Goal: Task Accomplishment & Management: Manage account settings

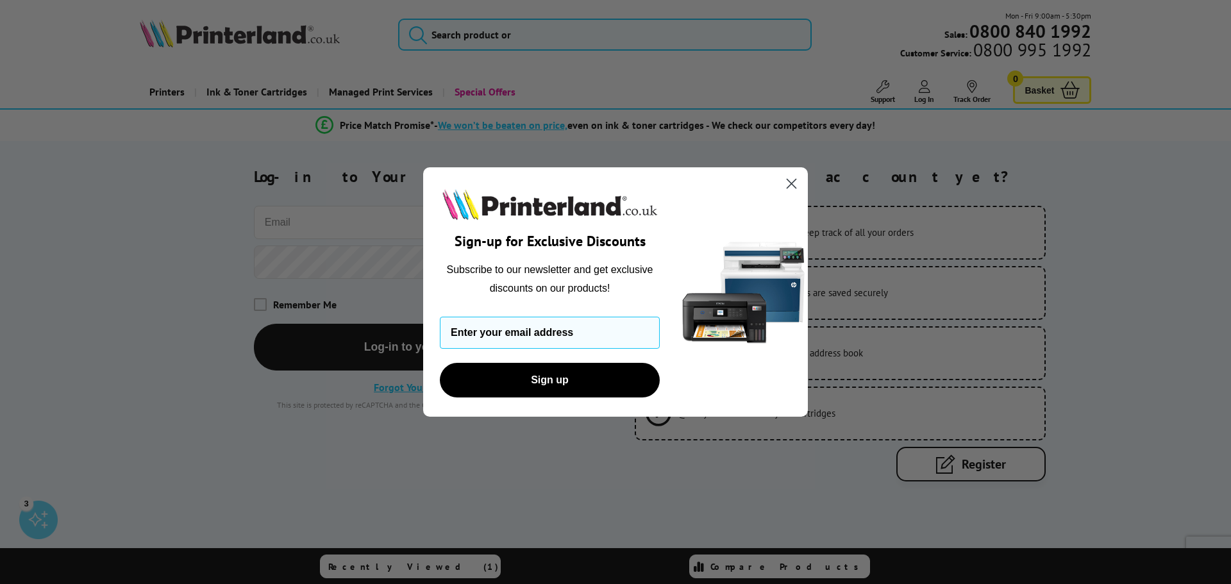
click at [798, 187] on circle "Close dialog" at bounding box center [791, 183] width 21 height 21
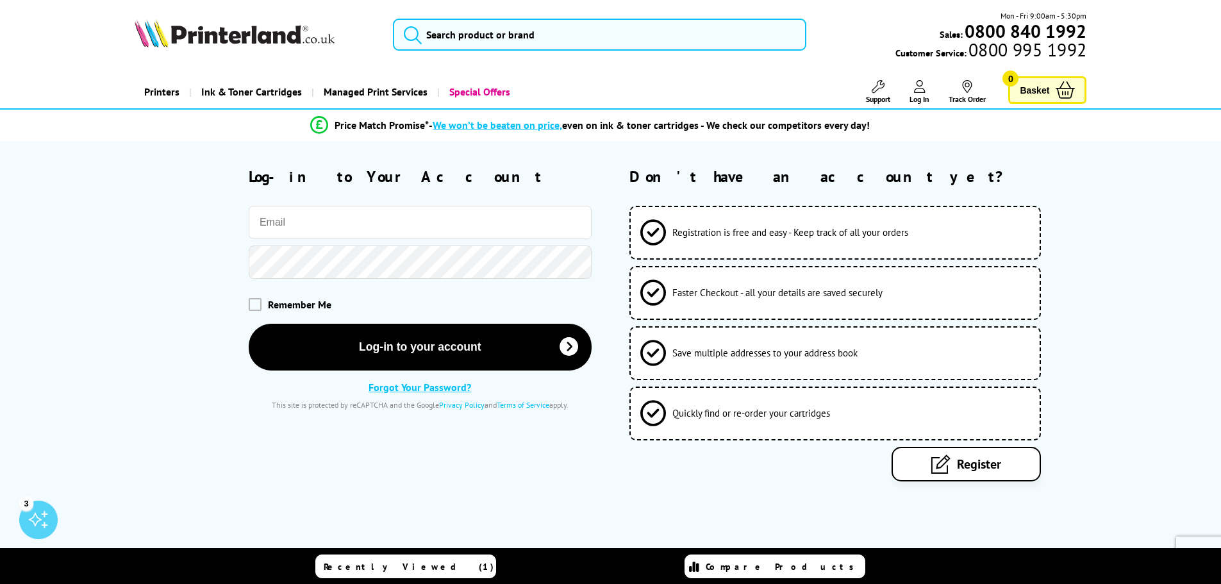
paste input "[EMAIL_ADDRESS][DOMAIN_NAME]"
type input "[EMAIL_ADDRESS][DOMAIN_NAME]"
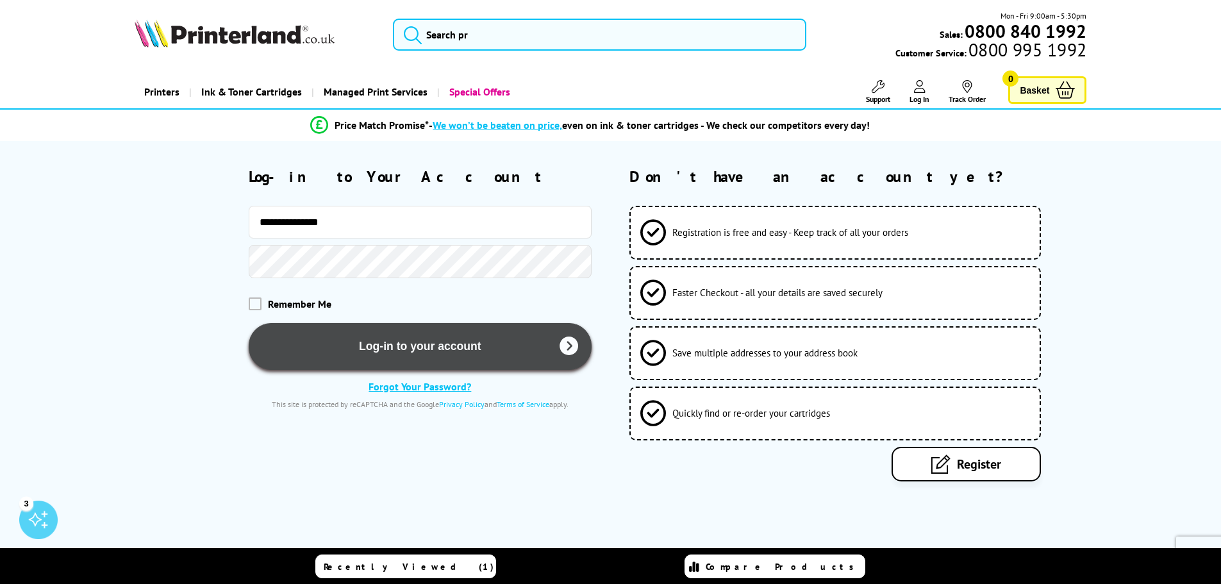
click at [370, 355] on button "Log-in to your account" at bounding box center [420, 346] width 343 height 47
